Goal: Information Seeking & Learning: Learn about a topic

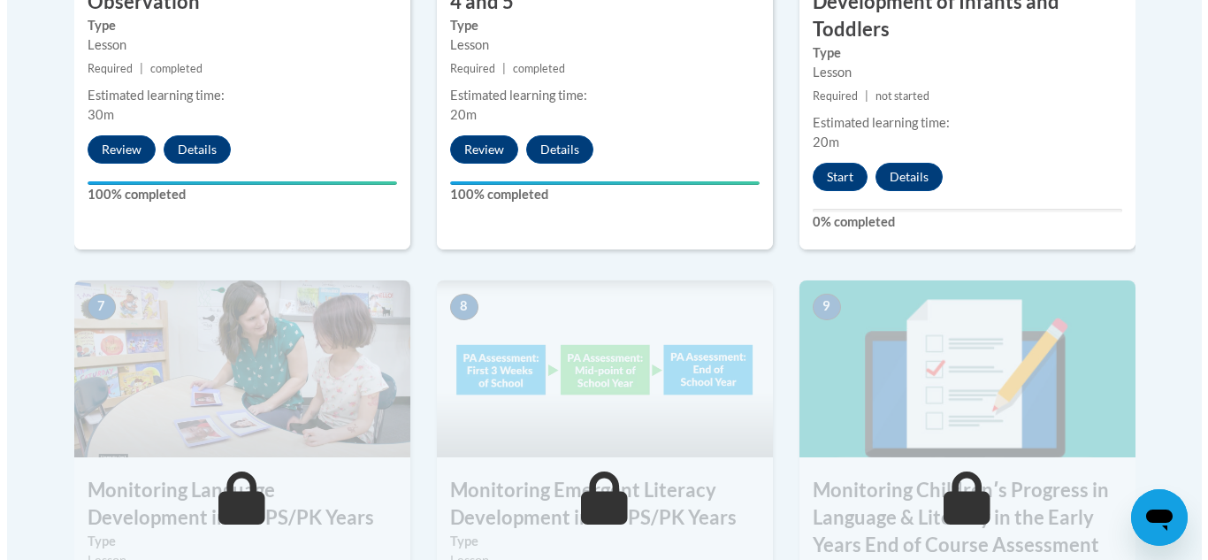
scroll to position [1356, 0]
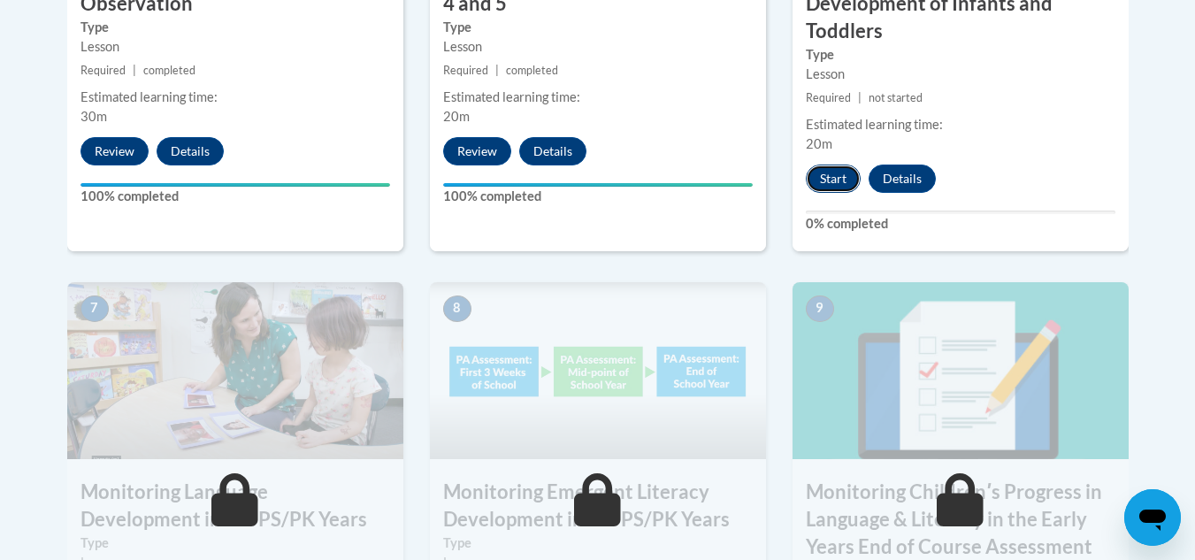
click at [845, 175] on button "Start" at bounding box center [832, 178] width 55 height 28
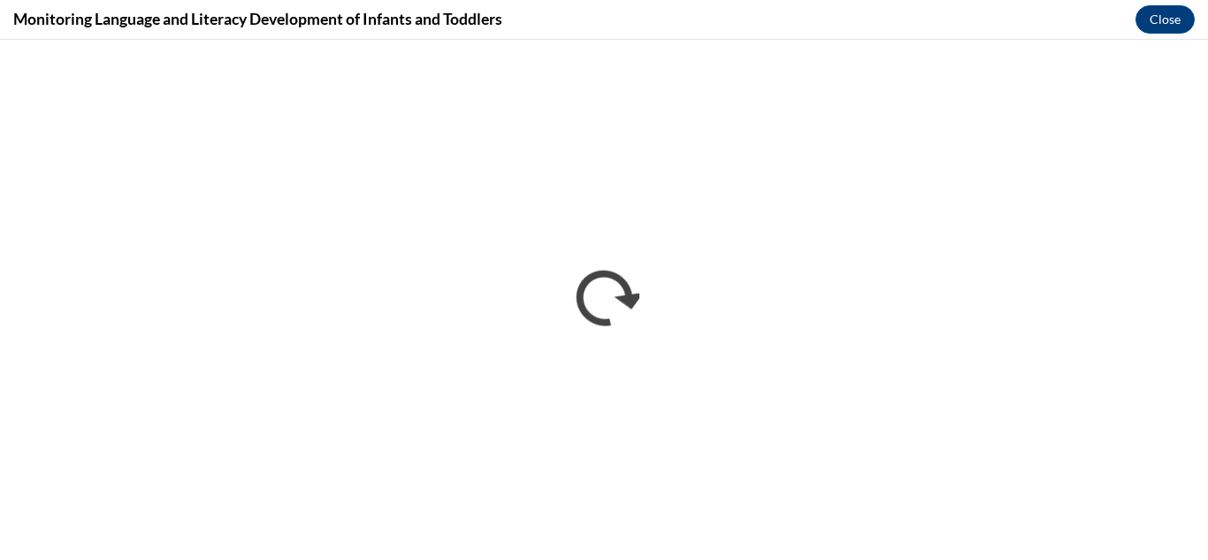
scroll to position [0, 0]
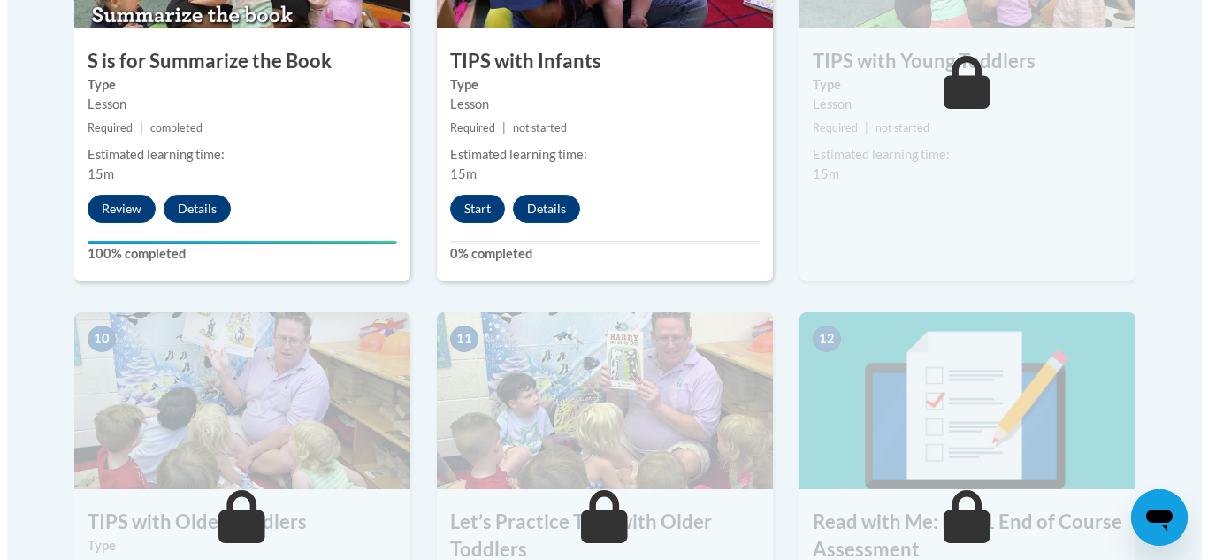
scroll to position [1665, 0]
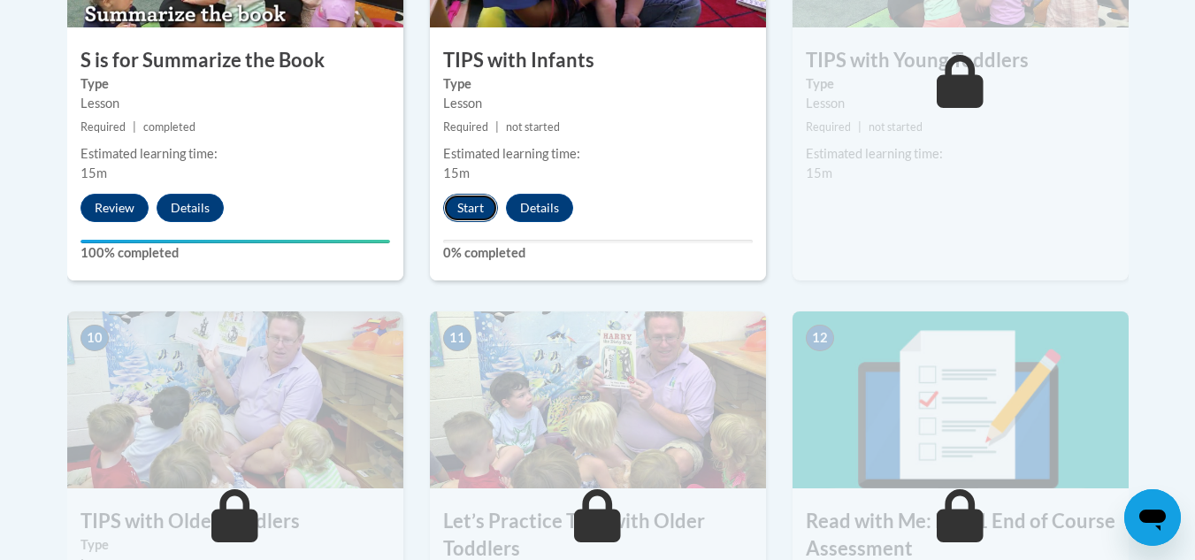
click at [470, 209] on button "Start" at bounding box center [470, 208] width 55 height 28
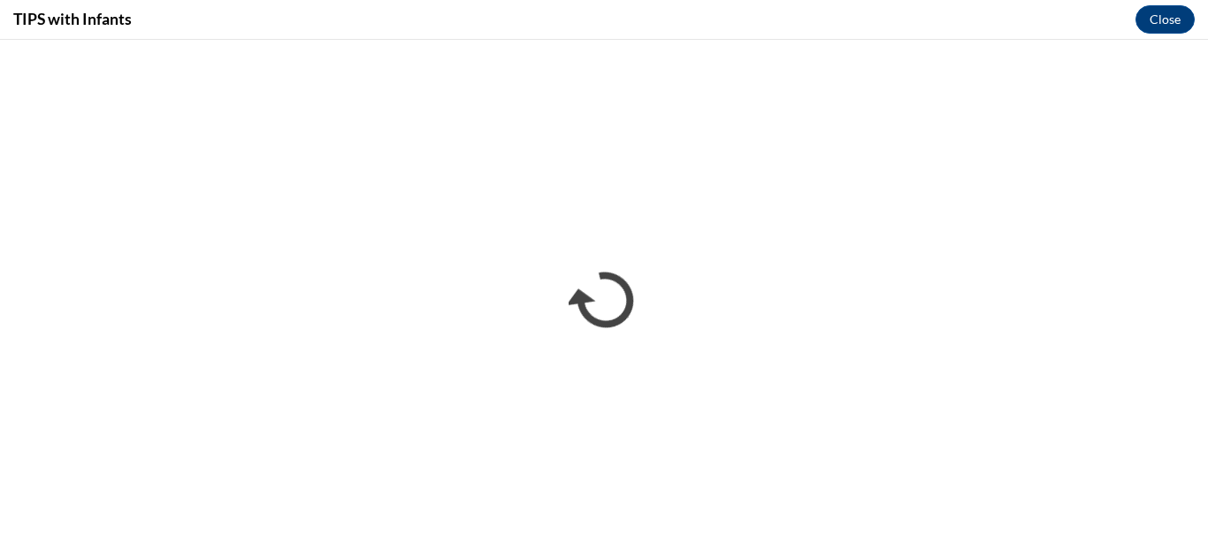
scroll to position [0, 0]
click at [1033, 331] on iframe "</div></body> </html>" at bounding box center [604, 300] width 1208 height 520
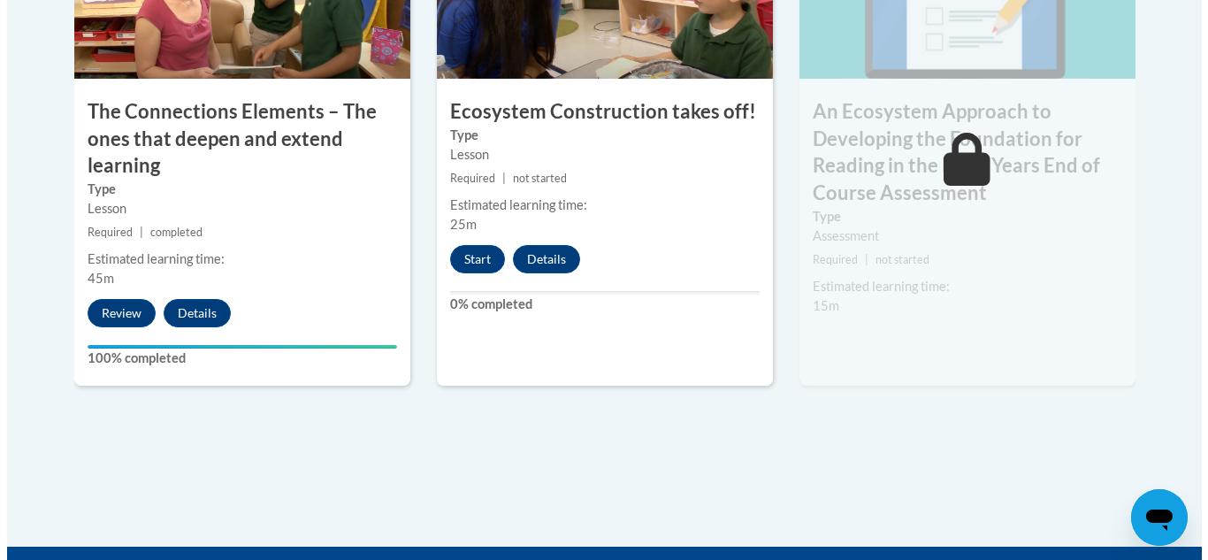
scroll to position [1714, 0]
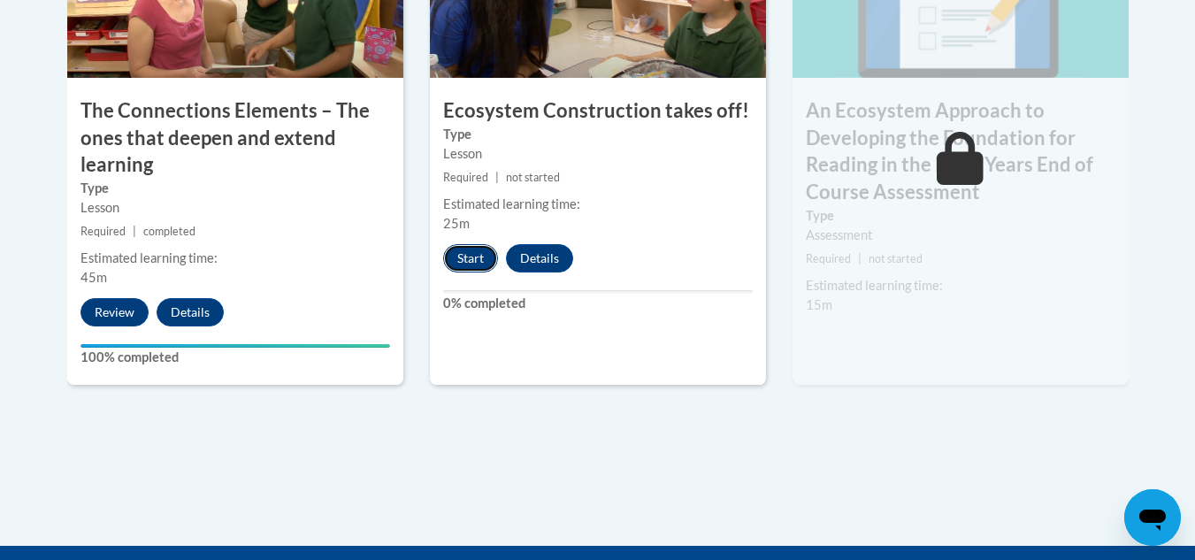
click at [475, 263] on button "Start" at bounding box center [470, 258] width 55 height 28
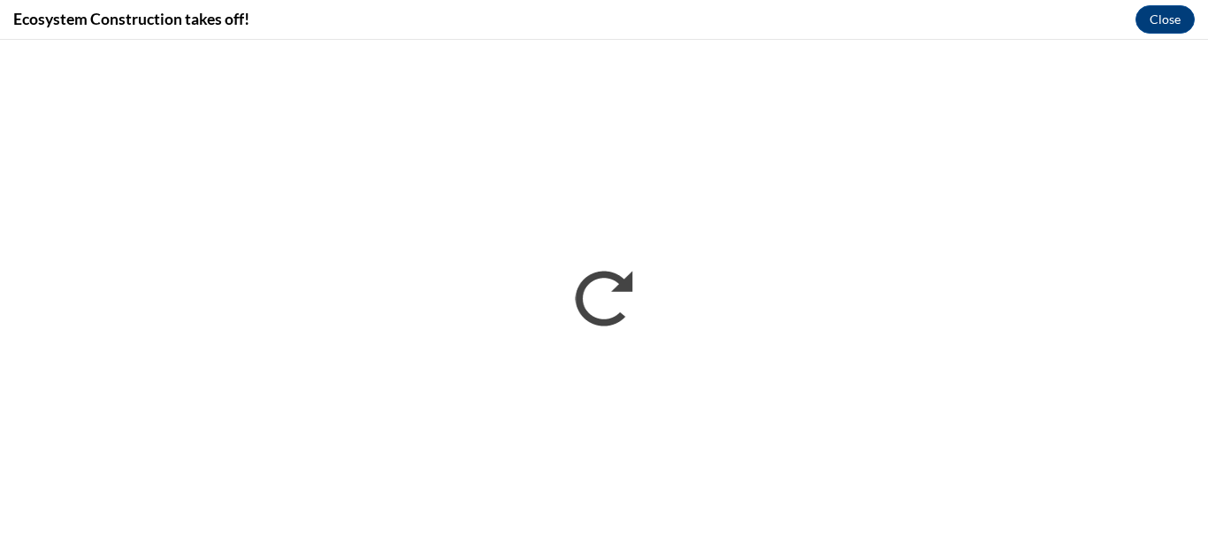
scroll to position [0, 0]
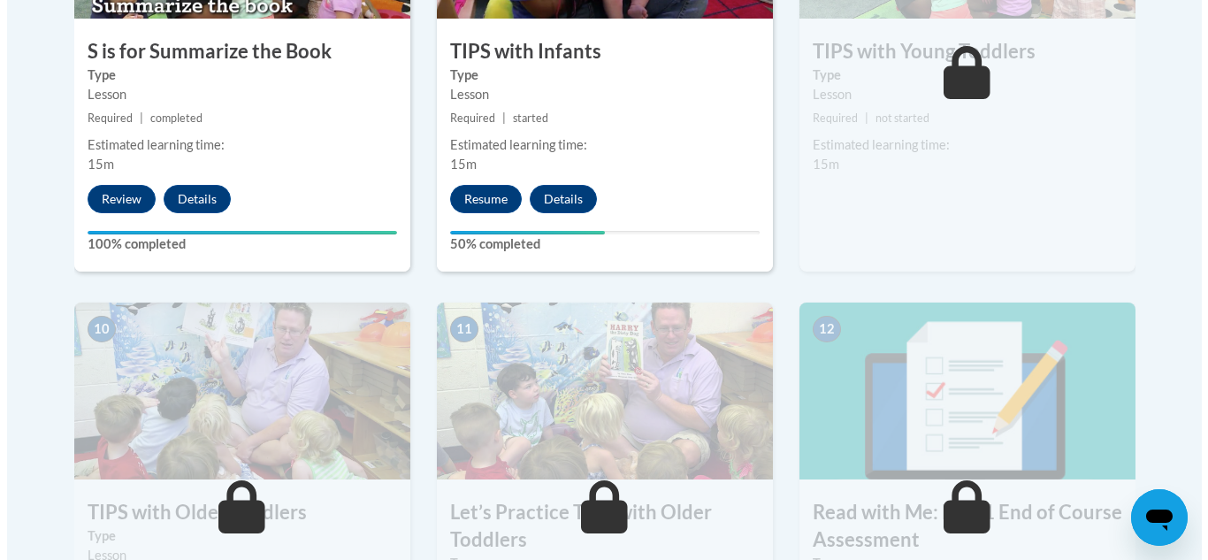
scroll to position [1673, 0]
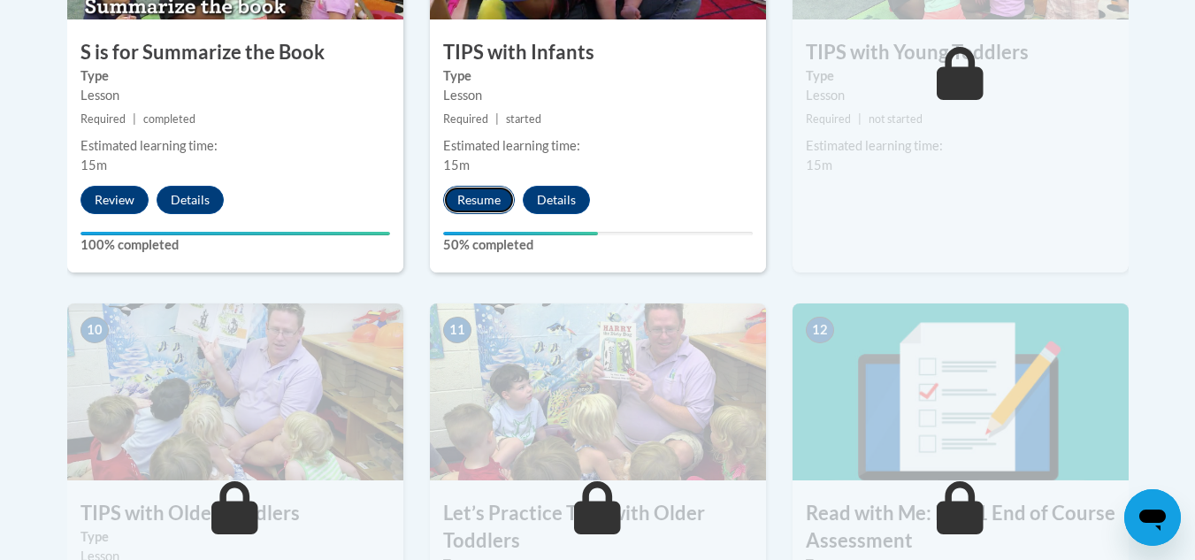
click at [493, 191] on button "Resume" at bounding box center [479, 200] width 72 height 28
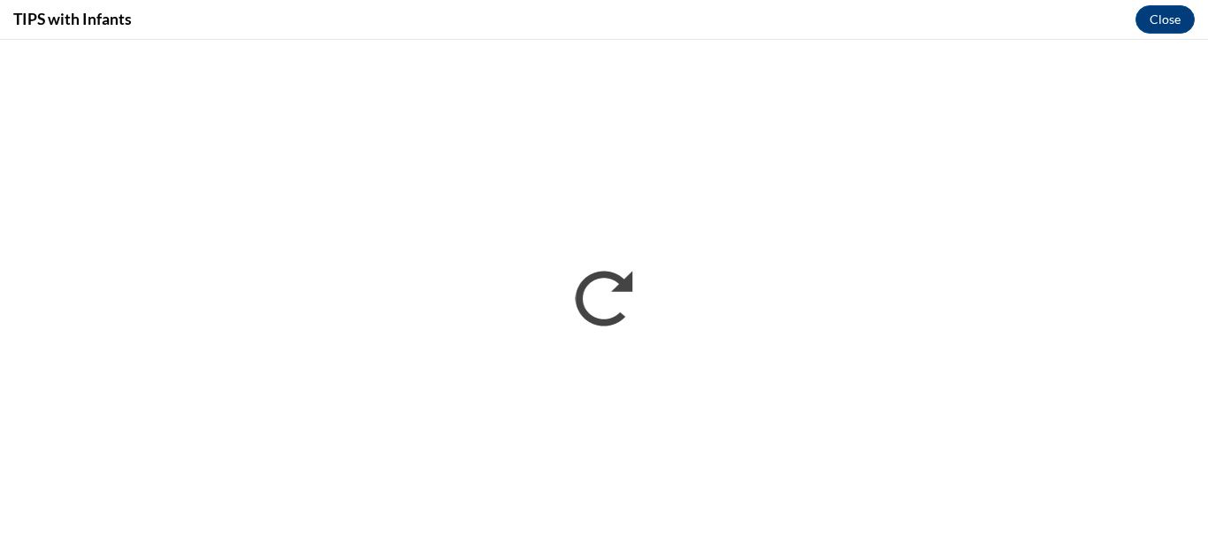
scroll to position [0, 0]
